Goal: Ask a question

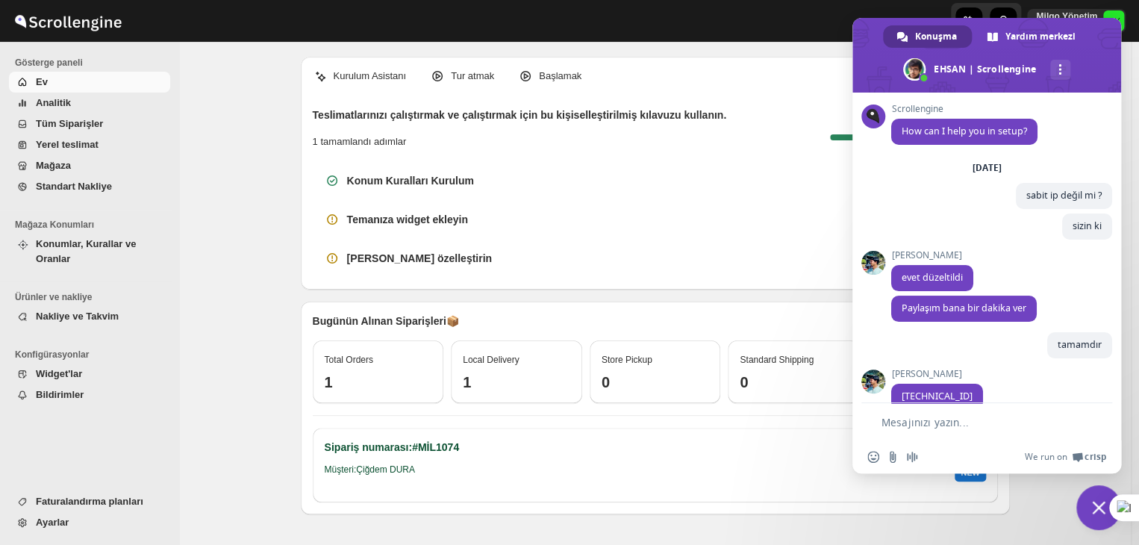
scroll to position [6133, 0]
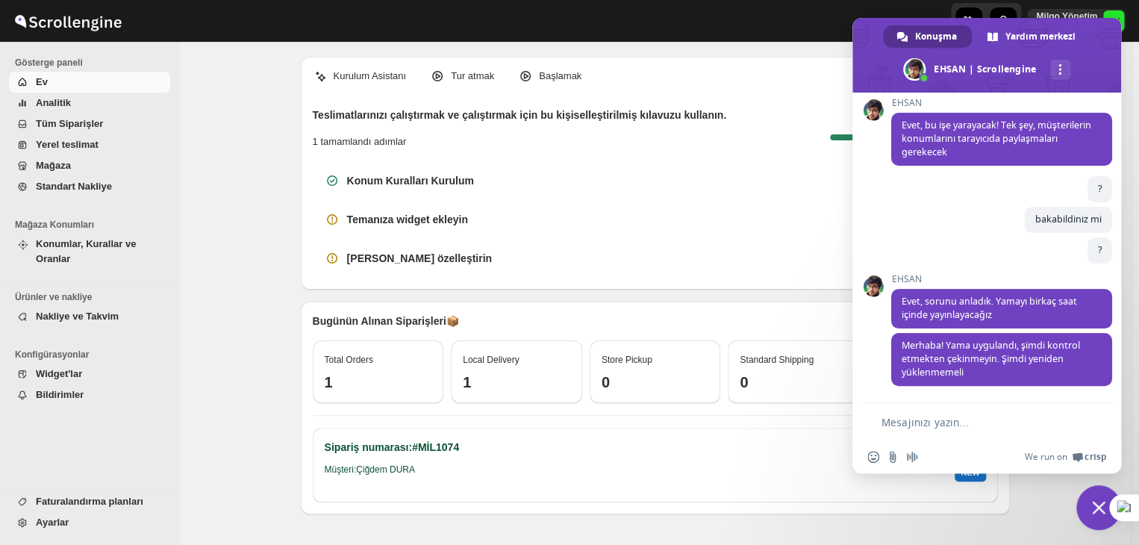
click at [967, 411] on form at bounding box center [970, 423] width 206 height 40
click at [933, 416] on textarea "Mesajınızı yazın..." at bounding box center [977, 422] width 192 height 13
click at [930, 424] on textarea "Mesajınızı yazın..." at bounding box center [977, 422] width 192 height 13
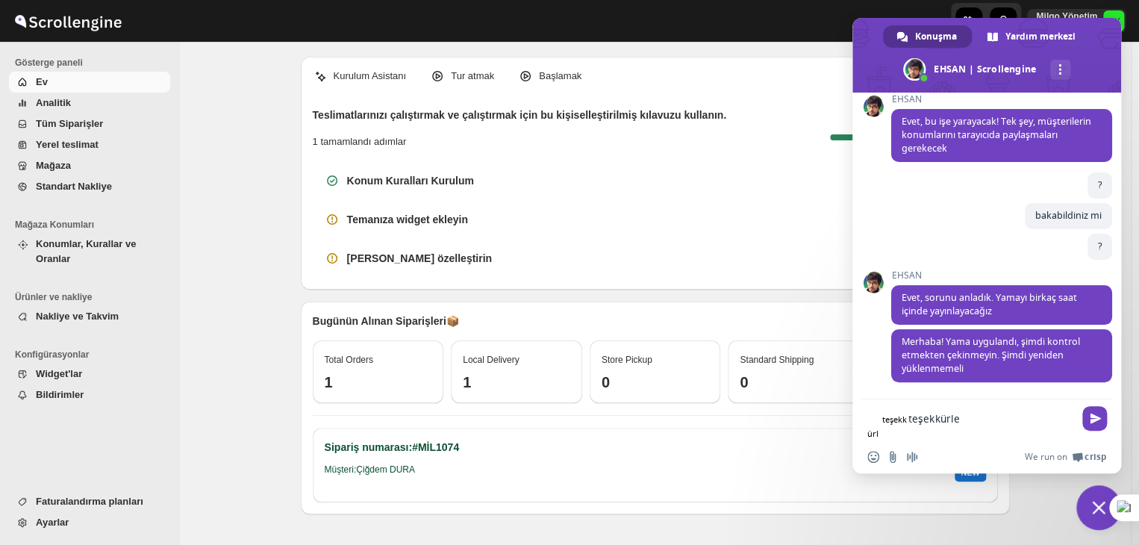
type textarea "teşekkürler"
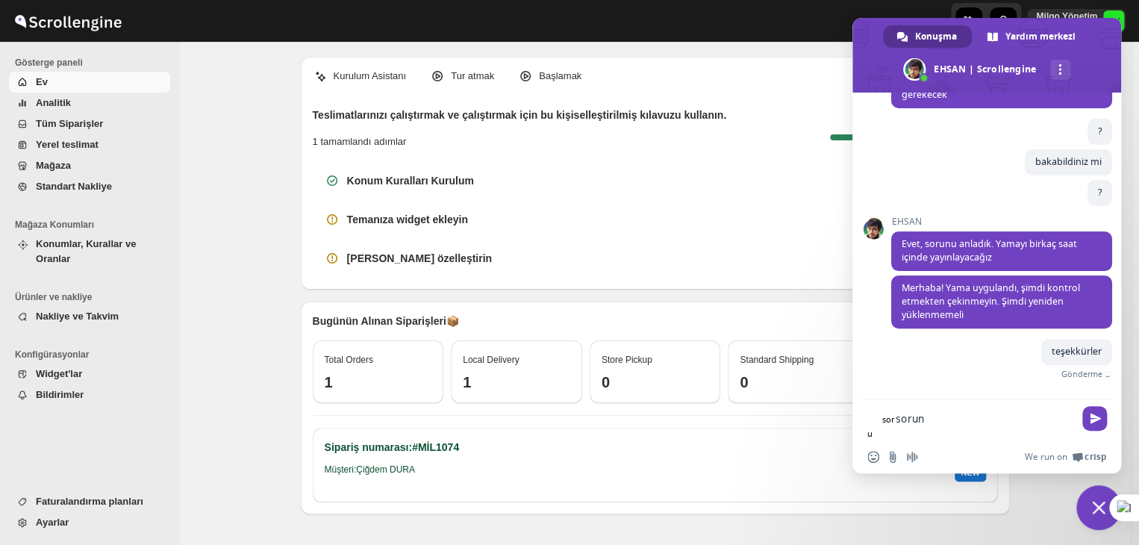
scroll to position [6170, 0]
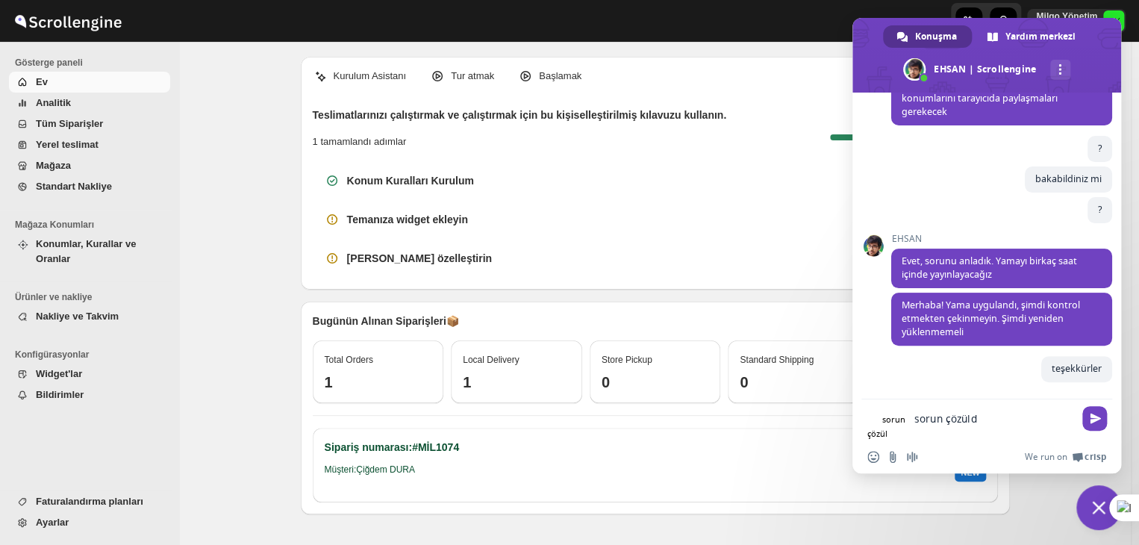
type textarea "sorun çözüldü"
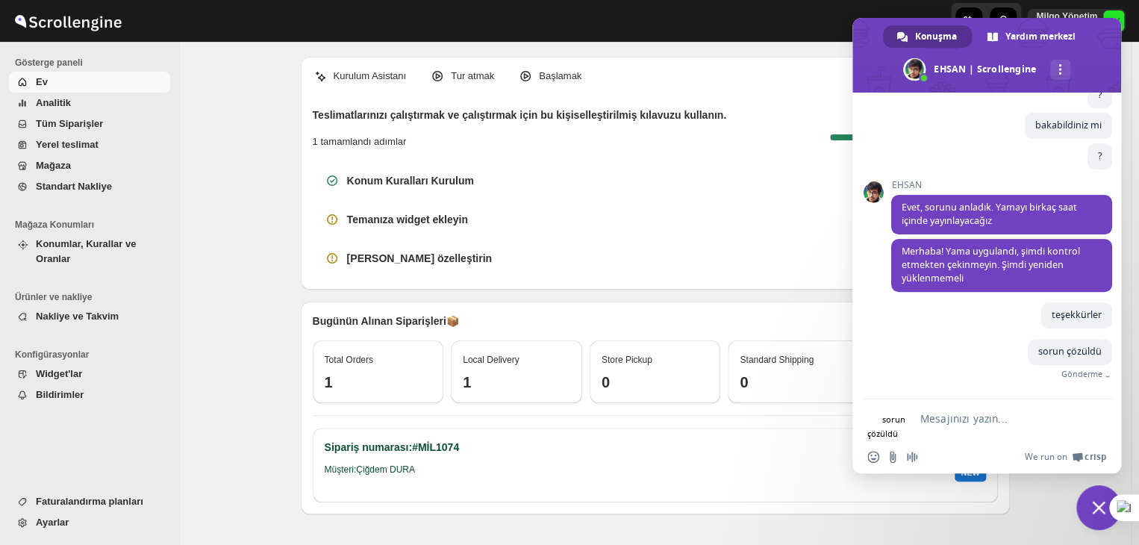
scroll to position [6201, 0]
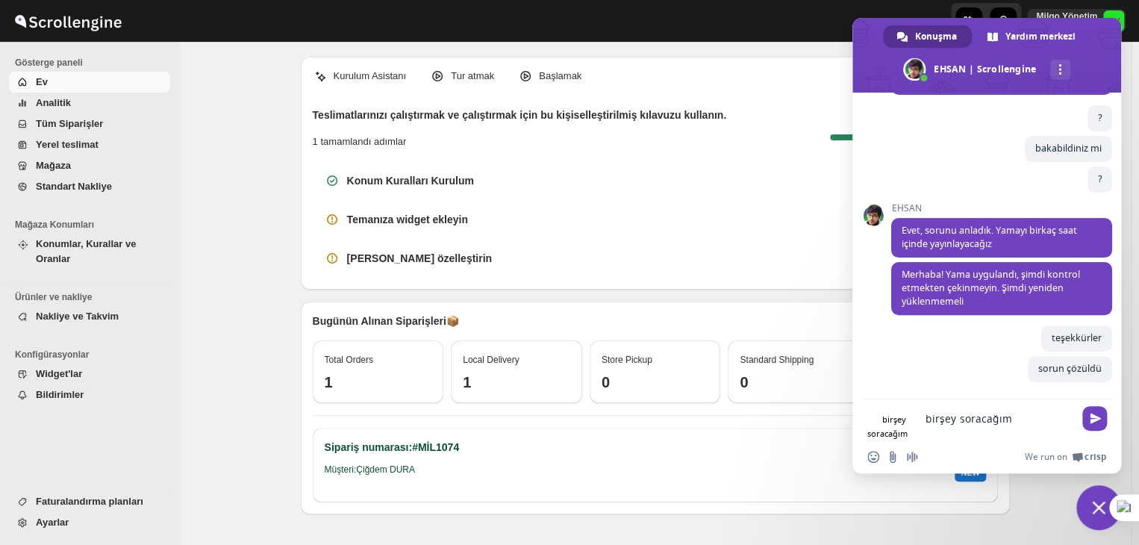
type textarea "birşey soracağım"
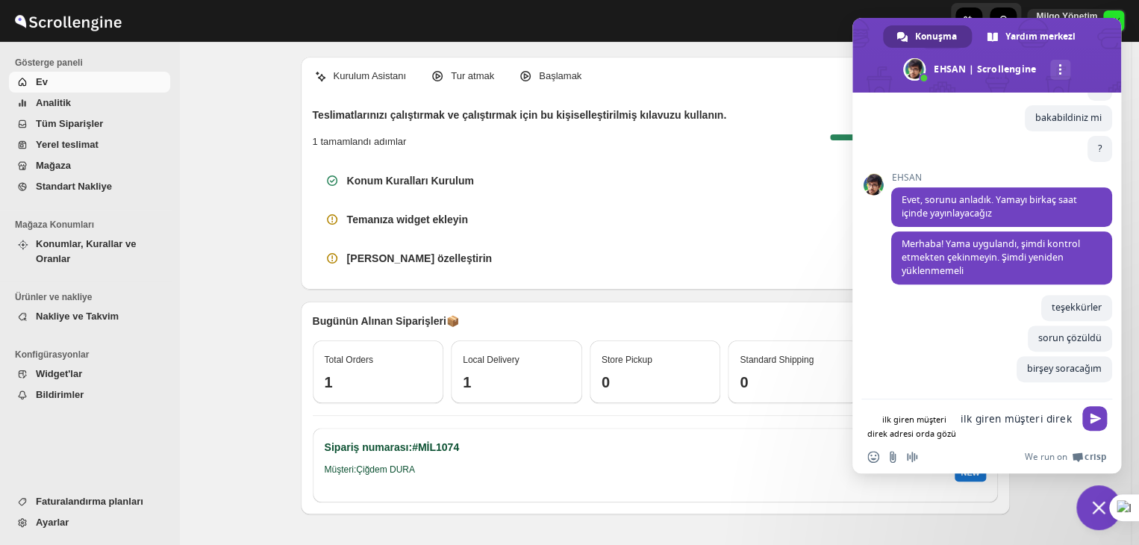
scroll to position [6235, 0]
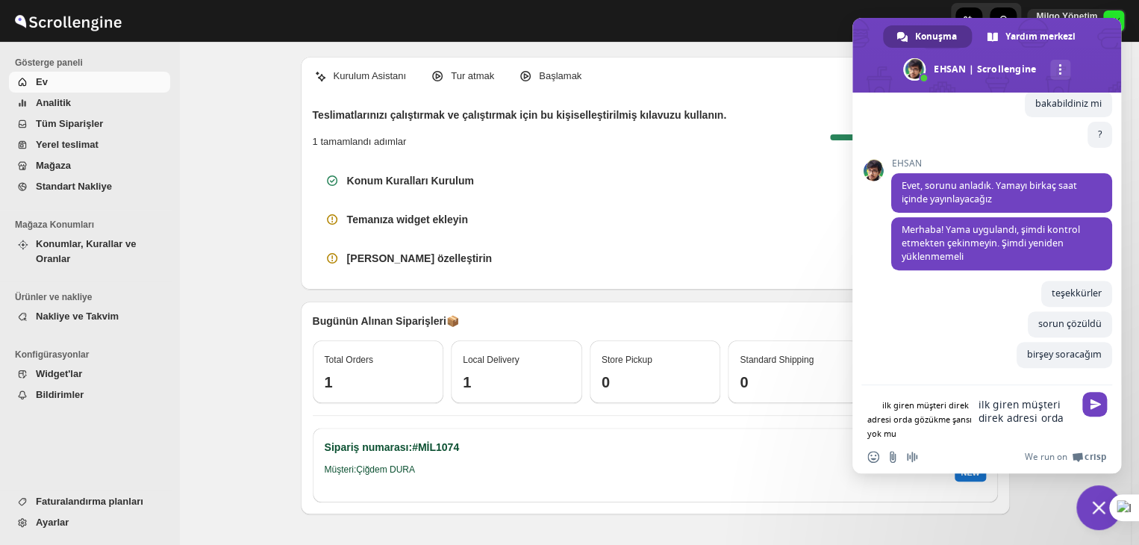
type textarea "ilk giren müşteri direk adresi orda gözükme şansı yok mu"
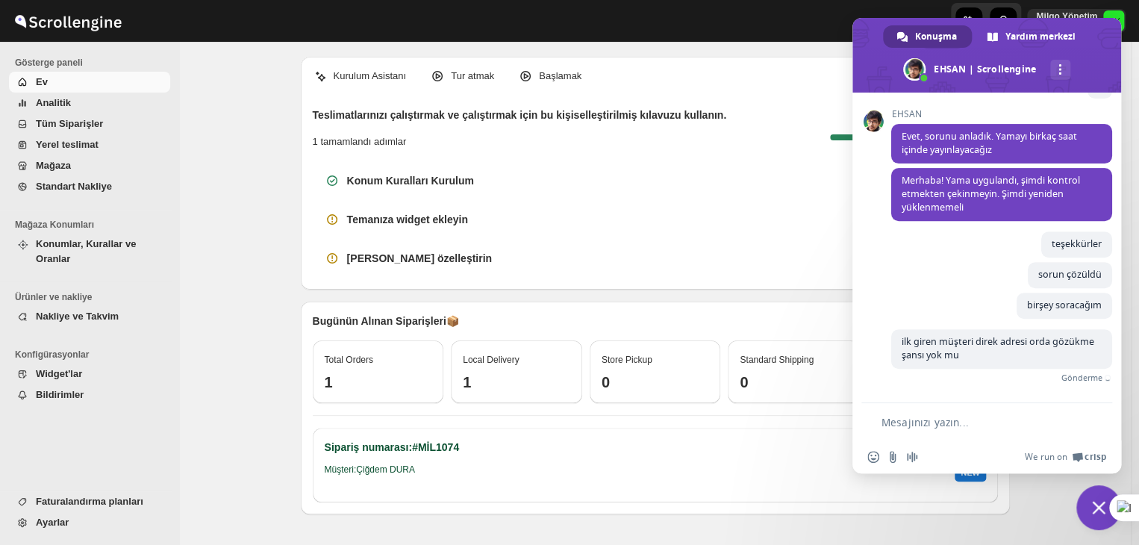
scroll to position [6277, 0]
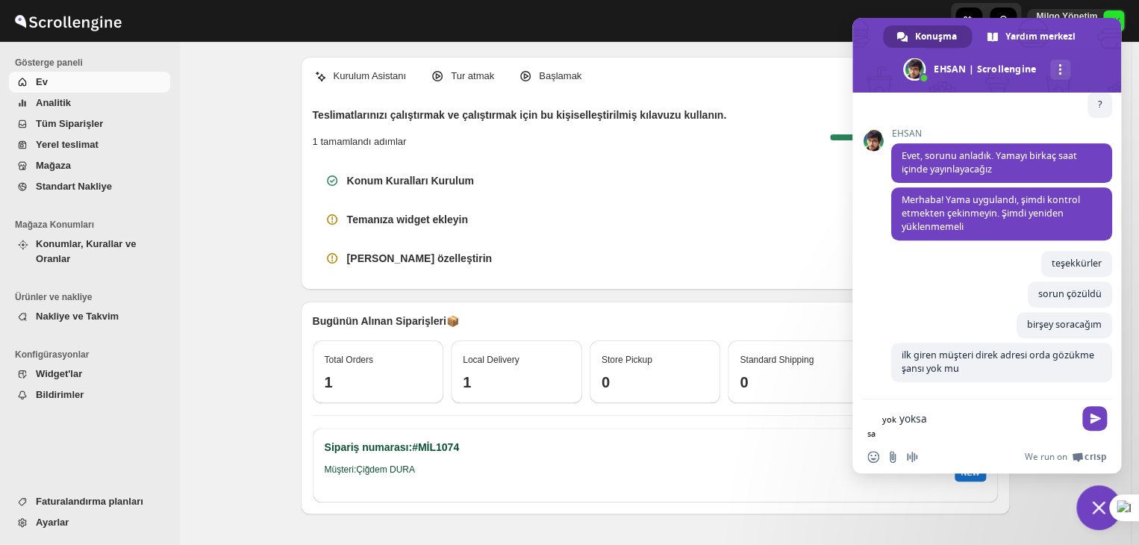
type textarea "yoksa"
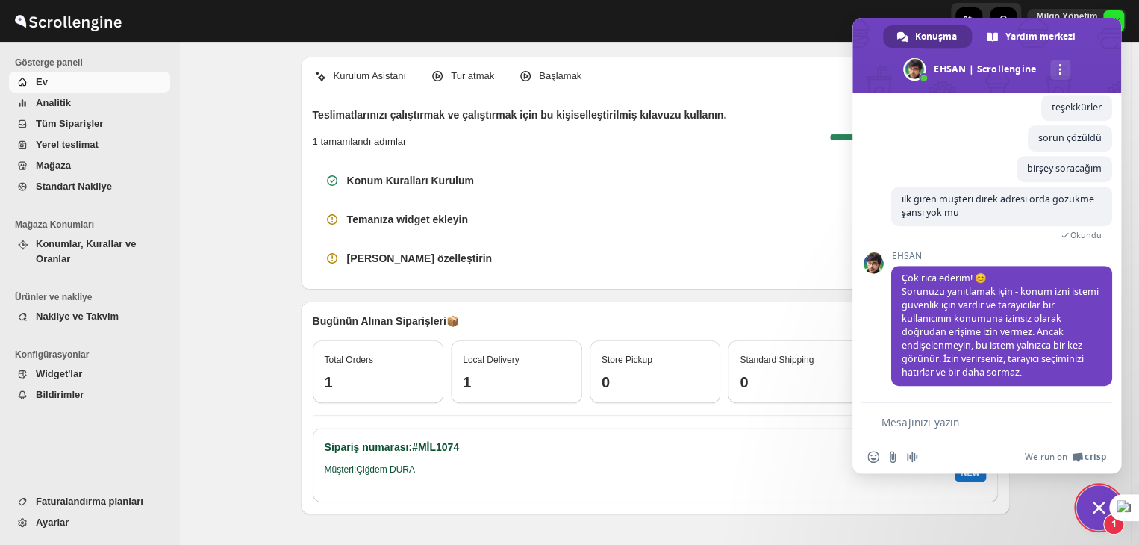
scroll to position [6442, 0]
click at [1024, 413] on form at bounding box center [970, 423] width 206 height 40
click at [1001, 419] on textarea "Mesajınızı yazın..." at bounding box center [977, 422] width 192 height 13
click at [996, 428] on textarea "Mesajınızı yazın..." at bounding box center [977, 422] width 192 height 13
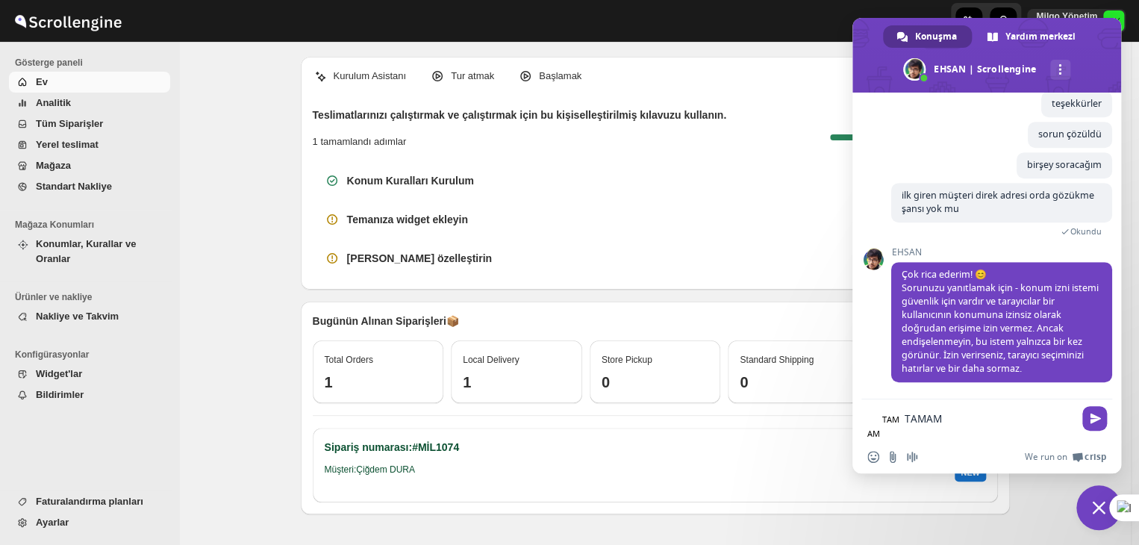
type textarea "TAMAM"
type textarea "anladım"
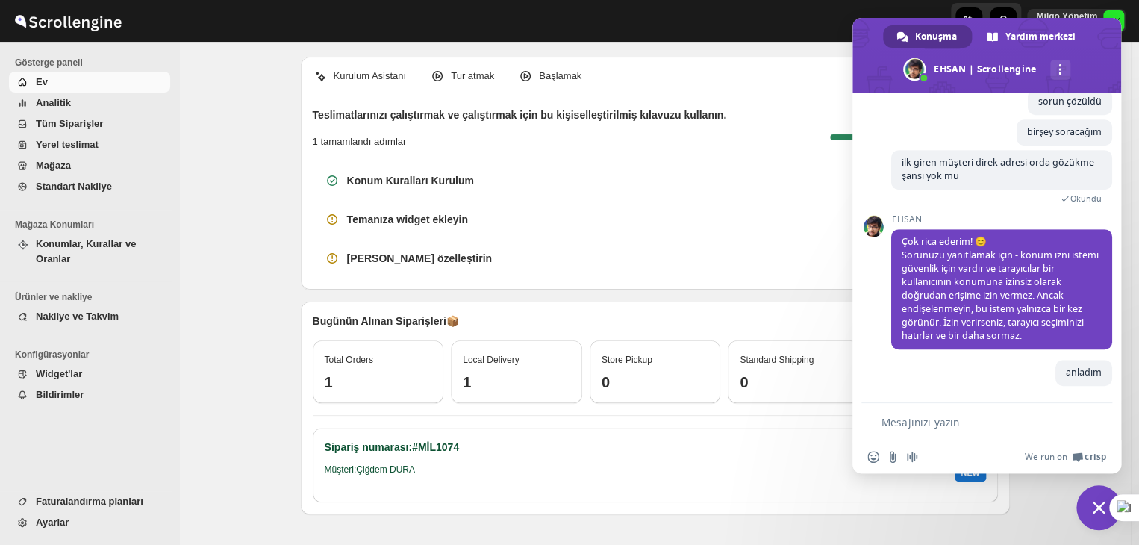
scroll to position [6479, 0]
